Goal: Task Accomplishment & Management: Manage account settings

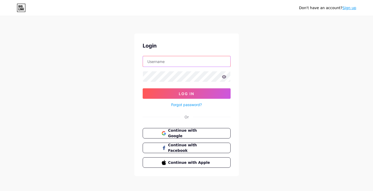
type input "[EMAIL_ADDRESS][DOMAIN_NAME]"
click at [224, 76] on icon at bounding box center [224, 76] width 4 height 3
drag, startPoint x: 245, startPoint y: 76, endPoint x: 238, endPoint y: 76, distance: 6.5
click at [245, 76] on div "Don't have an account? Sign up Login [EMAIL_ADDRESS][DOMAIN_NAME] Log In Forgot…" at bounding box center [186, 96] width 373 height 193
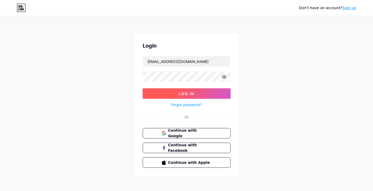
click at [150, 95] on button "Log In" at bounding box center [187, 93] width 88 height 10
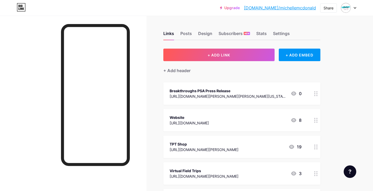
click at [355, 9] on div at bounding box center [348, 7] width 15 height 9
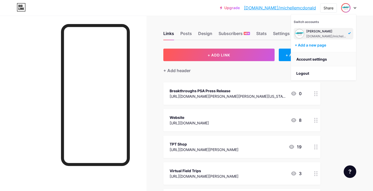
click at [313, 61] on link "Account settings" at bounding box center [323, 59] width 65 height 14
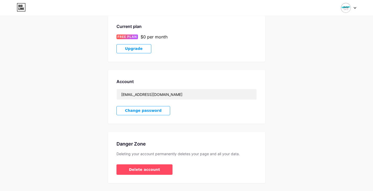
scroll to position [100, 0]
